Goal: Task Accomplishment & Management: Use online tool/utility

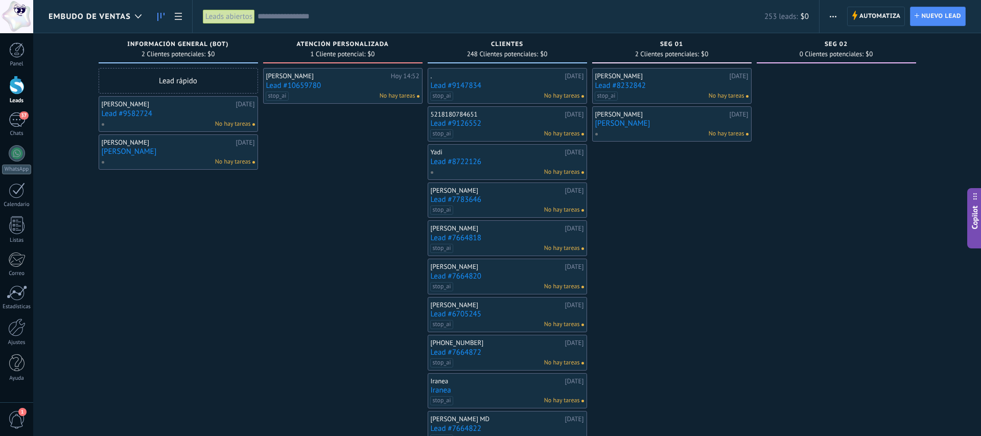
scroll to position [10, 0]
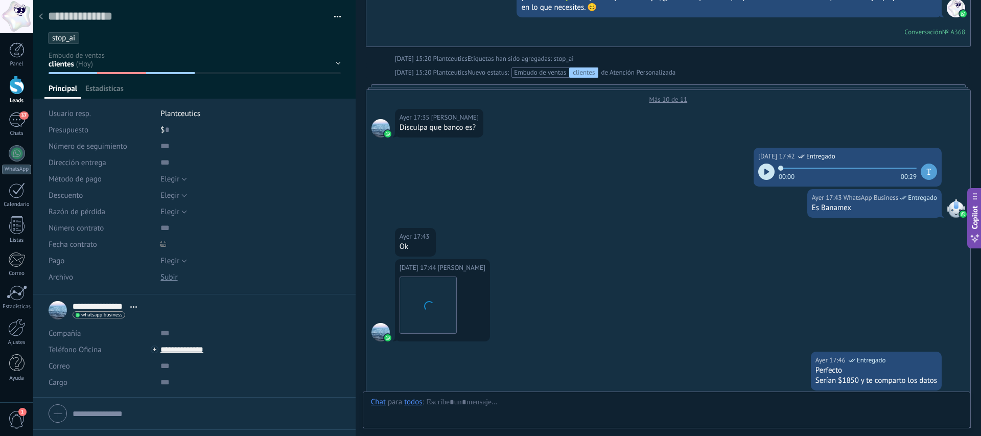
scroll to position [1871, 0]
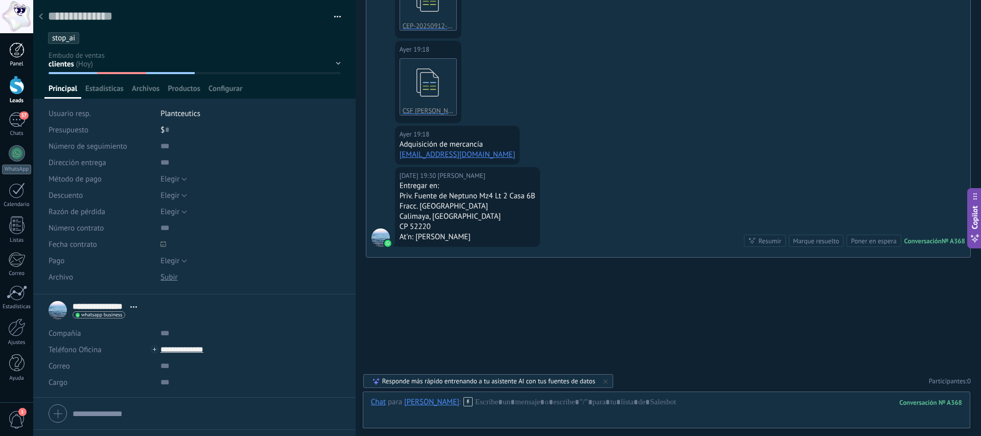
click at [22, 47] on div at bounding box center [16, 49] width 15 height 15
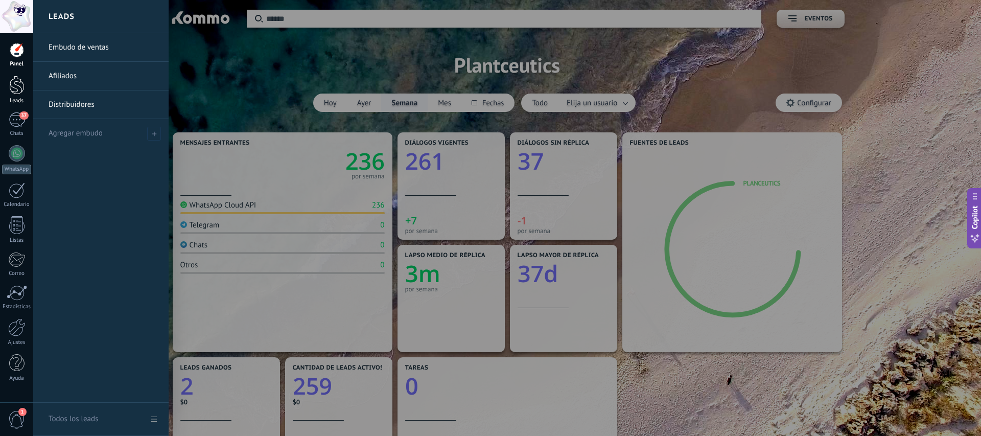
click at [13, 82] on div at bounding box center [16, 85] width 15 height 19
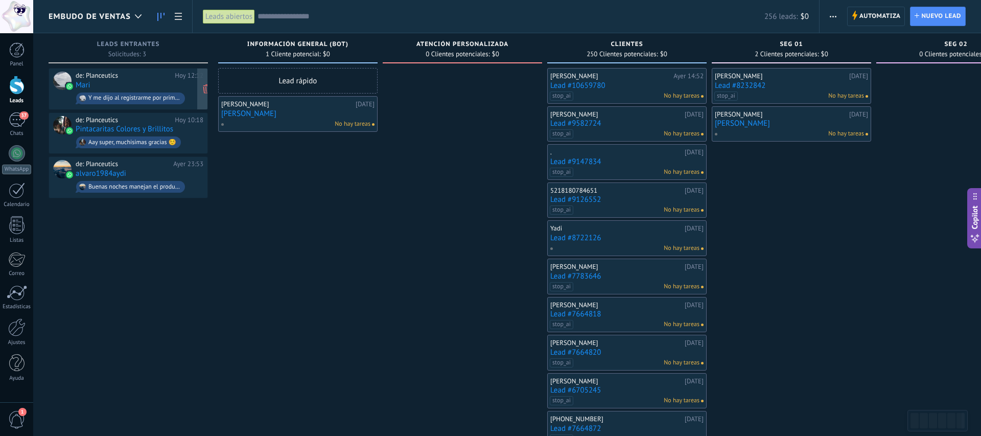
click at [132, 85] on div "de: Planceutics Hoy 12:12 Mari Y me dijo al registrarme por primera vez aplica …" at bounding box center [140, 89] width 128 height 35
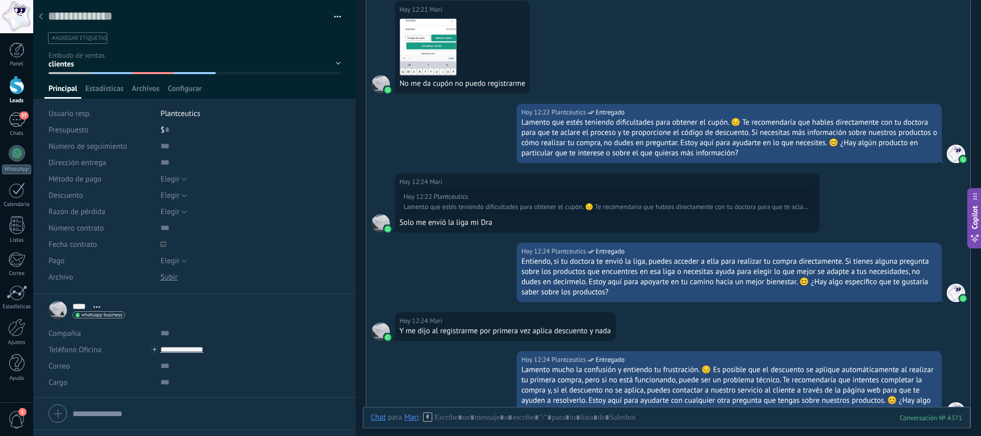
scroll to position [680, 0]
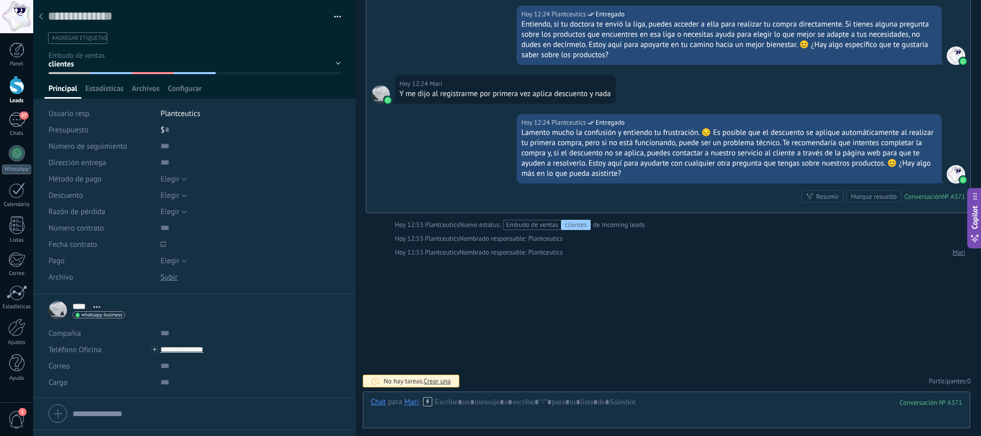
click at [74, 35] on span "#agregar etiquetas" at bounding box center [79, 38] width 55 height 7
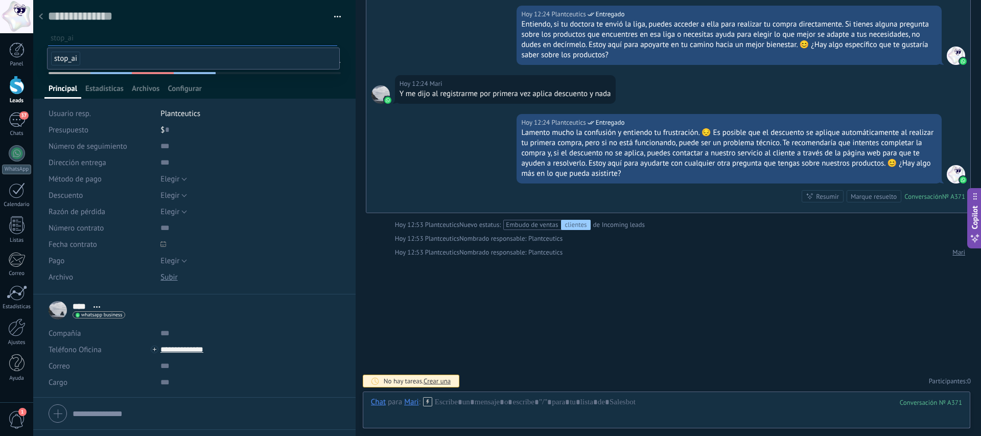
click at [71, 58] on span "stop_ai" at bounding box center [65, 59] width 29 height 14
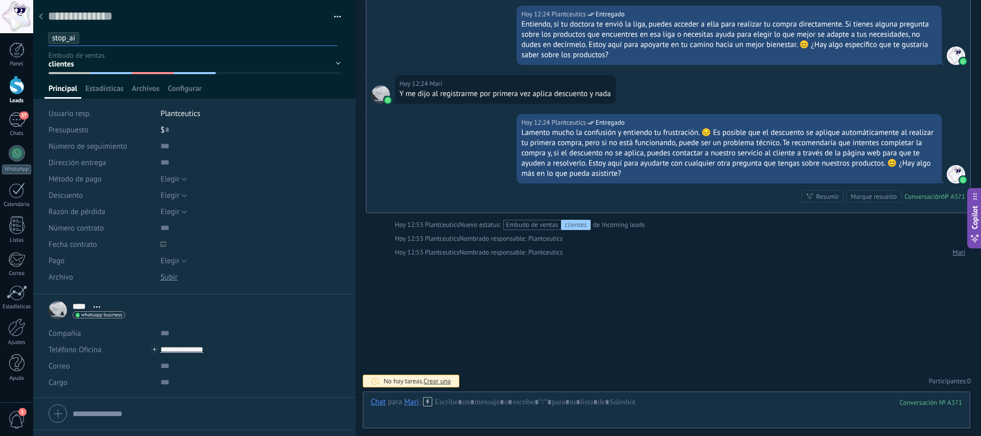
click at [0, 0] on div "información general (BOT) Atención Personalizada clientes seg 01 seg 02" at bounding box center [0, 0] width 0 height 0
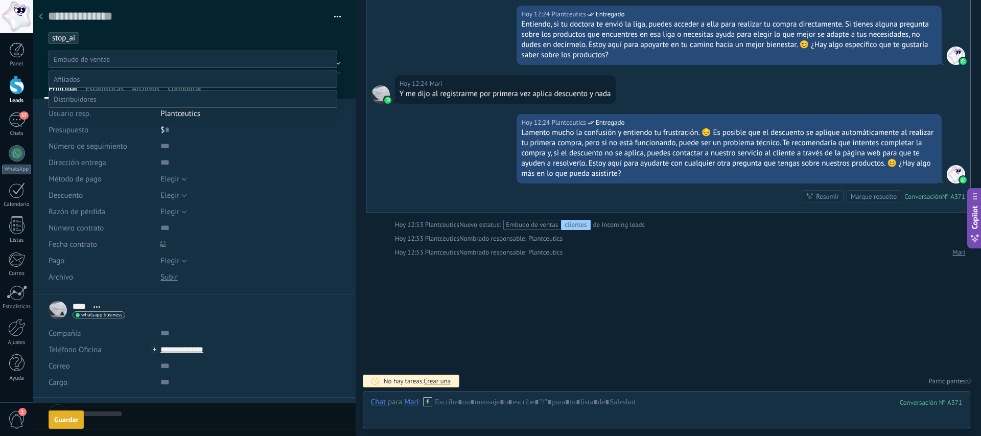
click at [0, 0] on label "Atención Personalizada" at bounding box center [0, 0] width 0 height 0
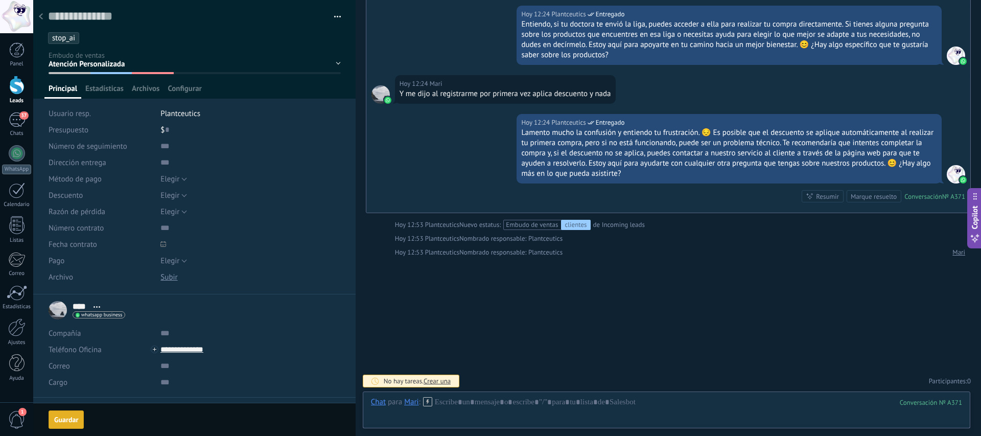
scroll to position [0, 0]
click at [68, 419] on span "Guardar" at bounding box center [66, 420] width 24 height 7
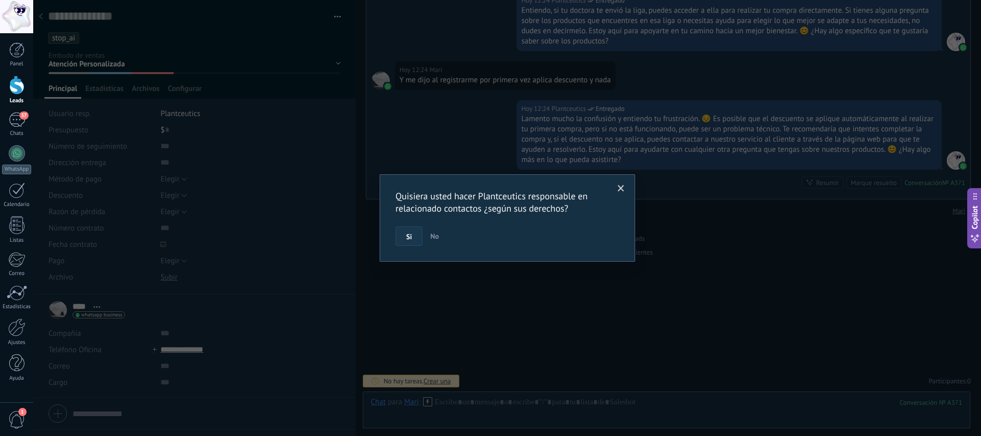
click at [410, 236] on span "Si" at bounding box center [409, 236] width 6 height 7
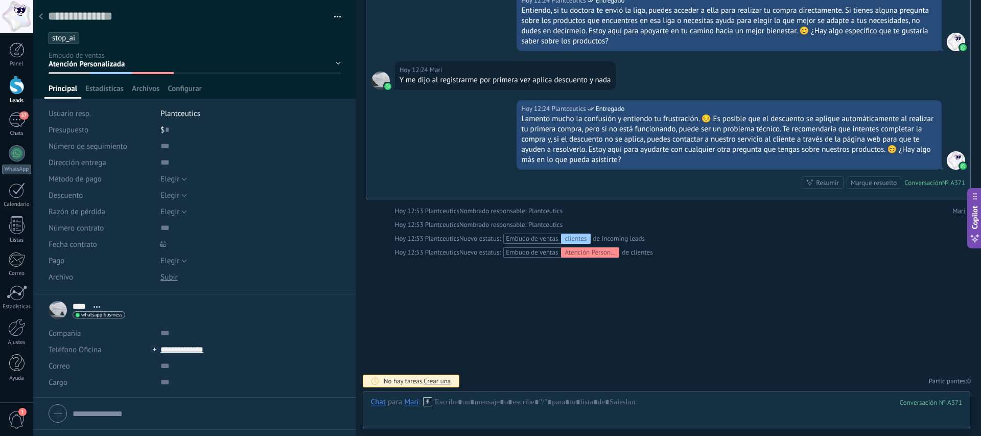
click at [41, 15] on use at bounding box center [41, 16] width 4 height 6
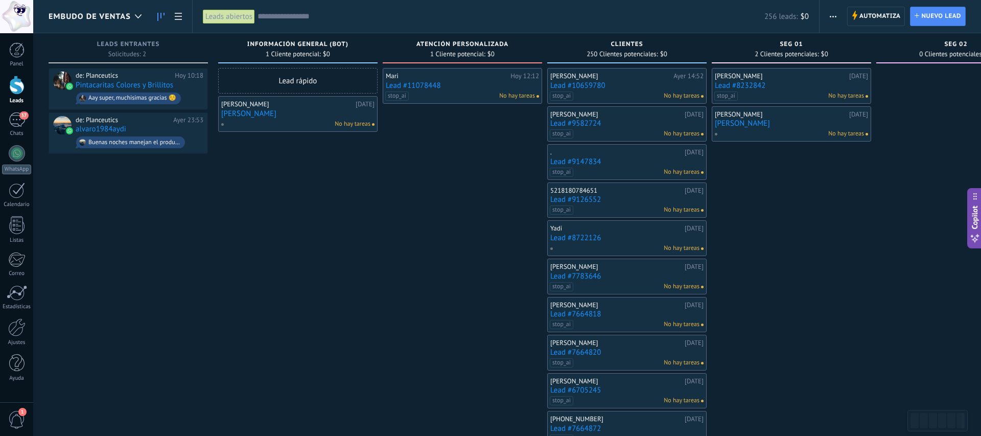
click at [430, 94] on div "stop_ai No hay tareas" at bounding box center [460, 96] width 150 height 9
click at [442, 84] on link "Lead #11078448" at bounding box center [462, 85] width 153 height 9
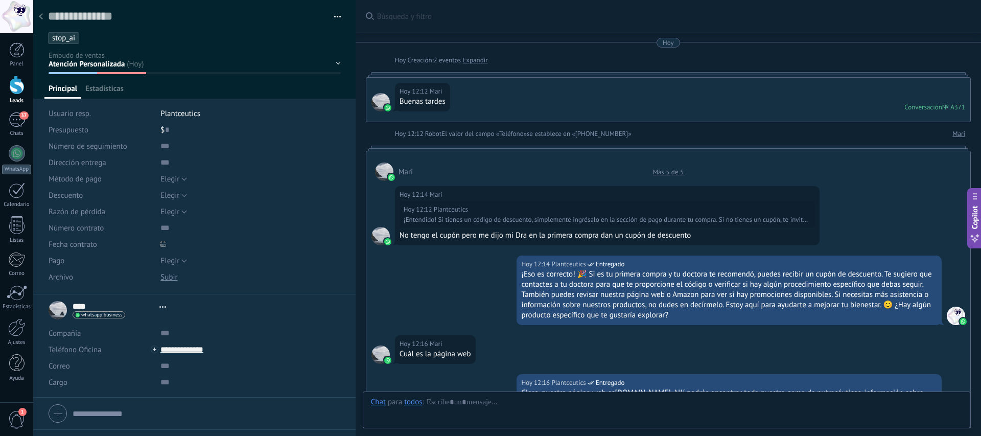
type textarea "**********"
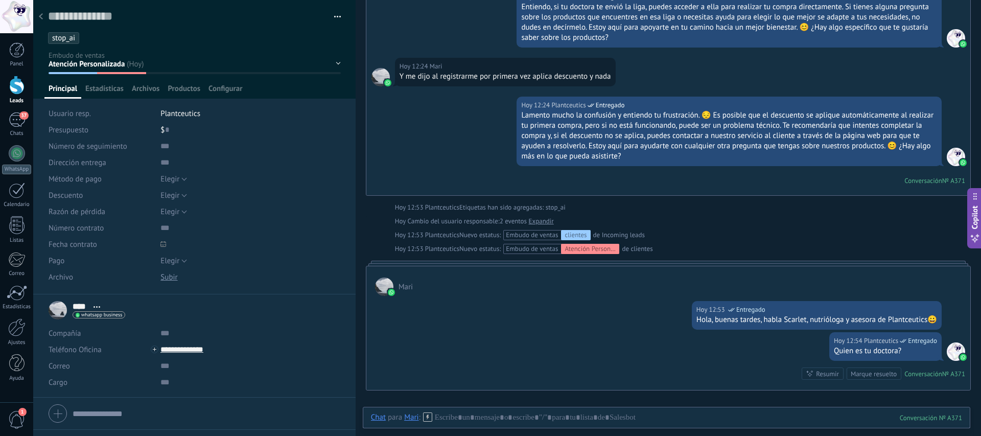
scroll to position [830, 0]
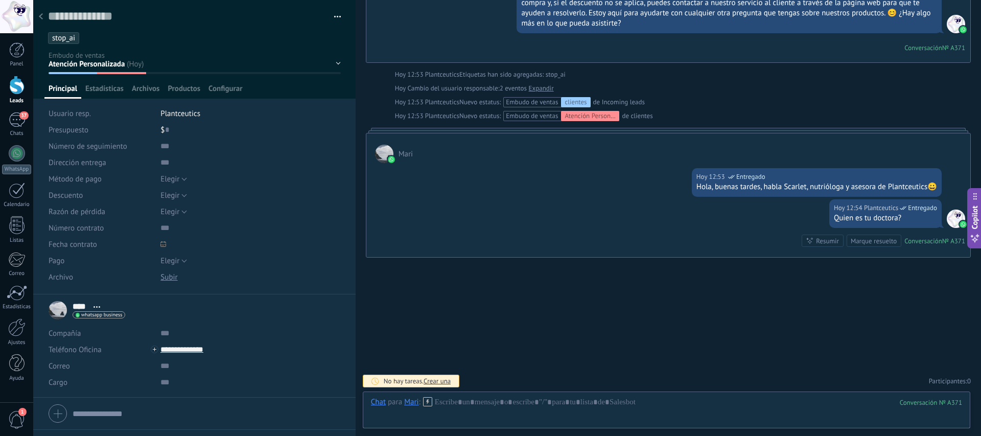
click at [45, 18] on div at bounding box center [41, 17] width 14 height 20
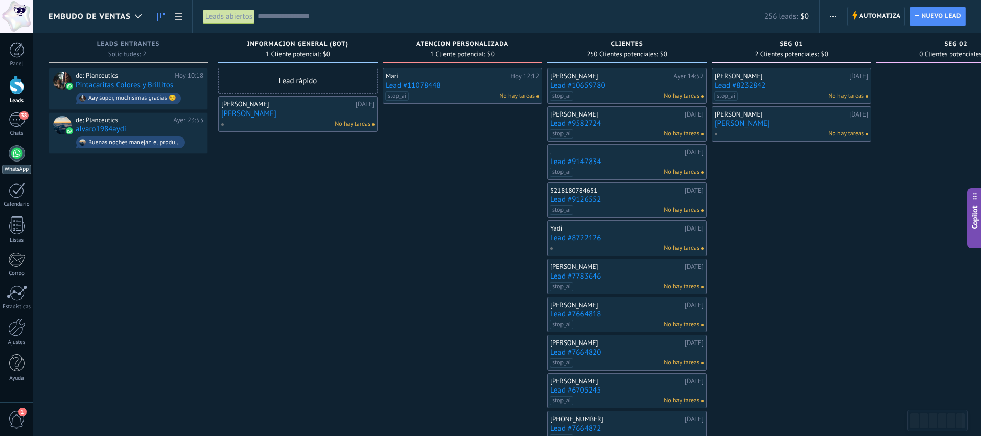
click at [18, 151] on div at bounding box center [17, 153] width 16 height 16
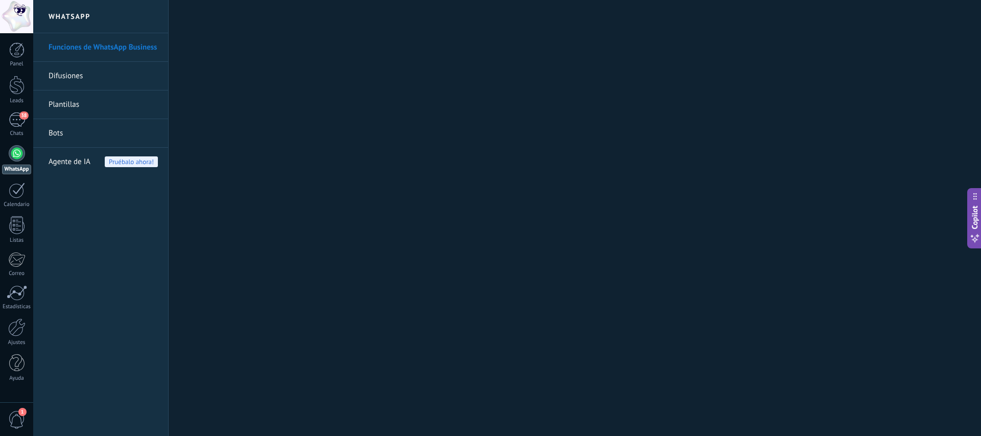
click at [81, 77] on link "Difusiones" at bounding box center [103, 76] width 109 height 29
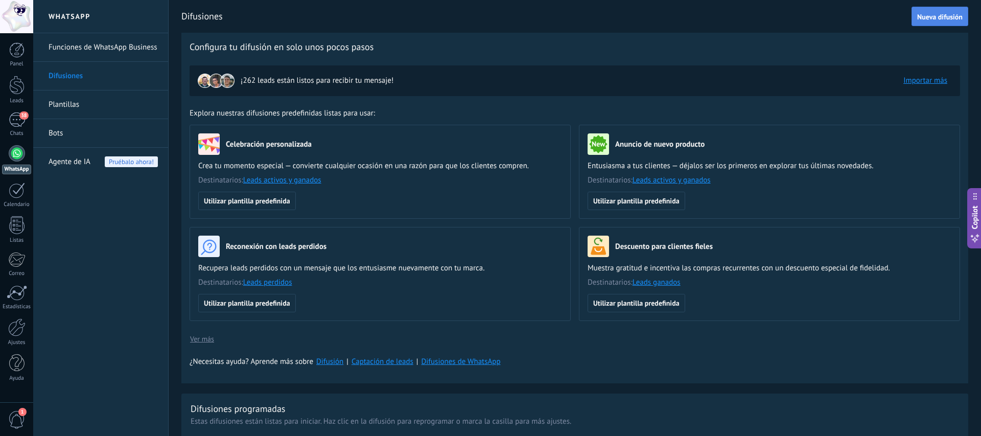
click at [943, 15] on span "Nueva difusión" at bounding box center [940, 16] width 45 height 7
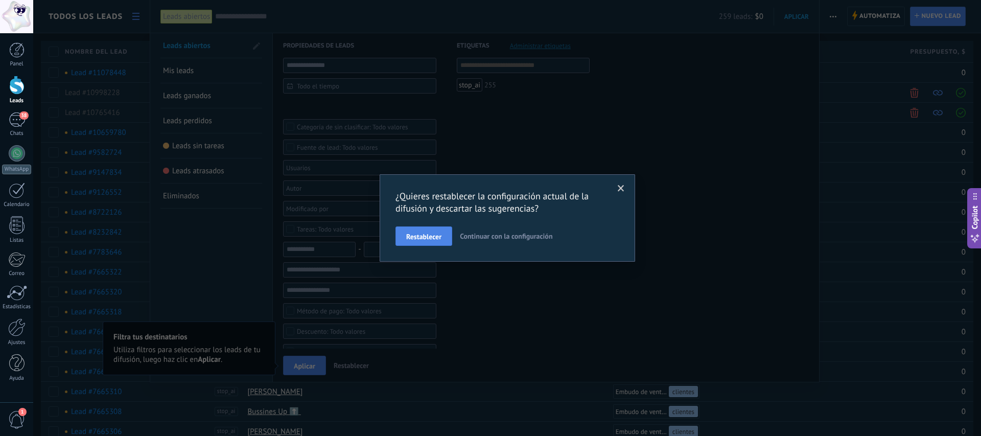
click at [439, 236] on span "Restablecer" at bounding box center [423, 236] width 35 height 7
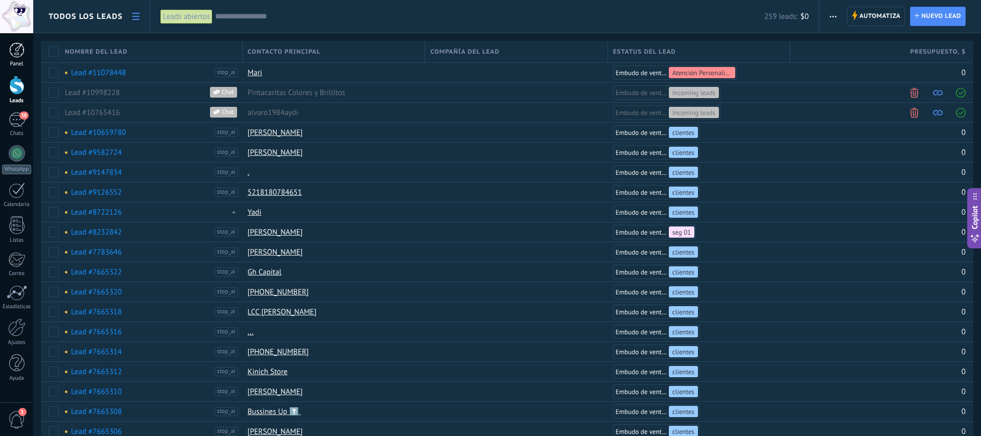
click at [15, 60] on link "Panel" at bounding box center [16, 54] width 33 height 25
